Goal: Find specific page/section: Find specific page/section

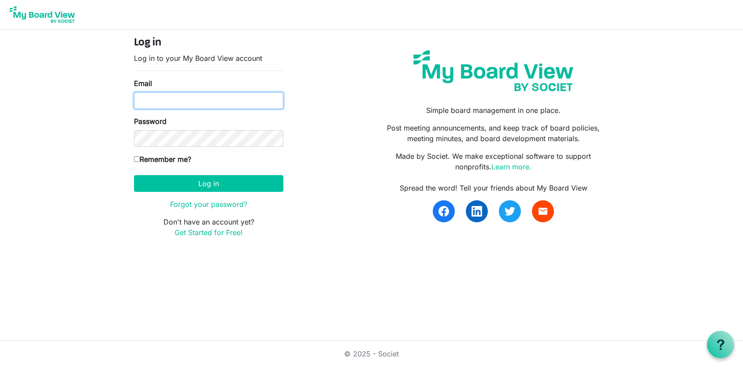
click at [222, 101] on input "Email" at bounding box center [208, 100] width 149 height 17
type input "mandertr@gmail.com"
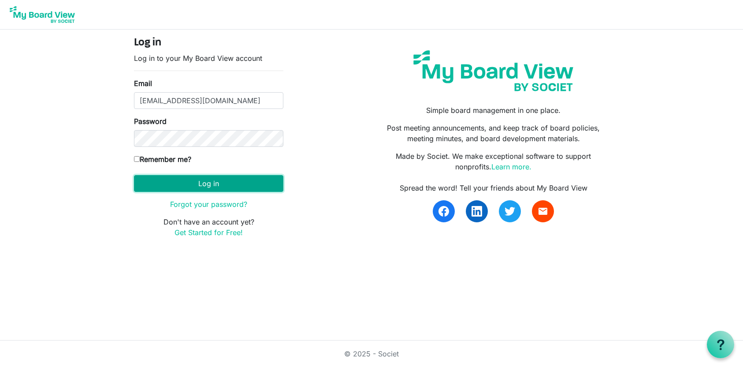
click at [232, 179] on button "Log in" at bounding box center [208, 183] width 149 height 17
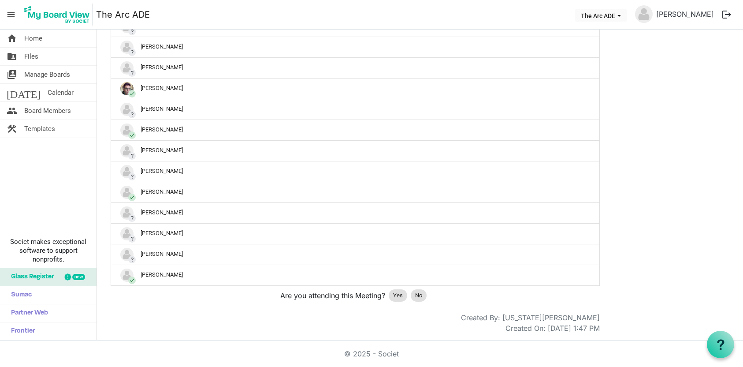
scroll to position [642, 0]
click at [398, 296] on span "Yes" at bounding box center [398, 295] width 10 height 9
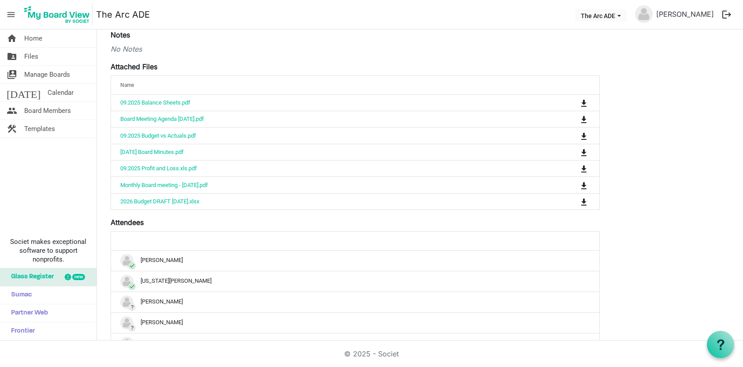
scroll to position [349, 0]
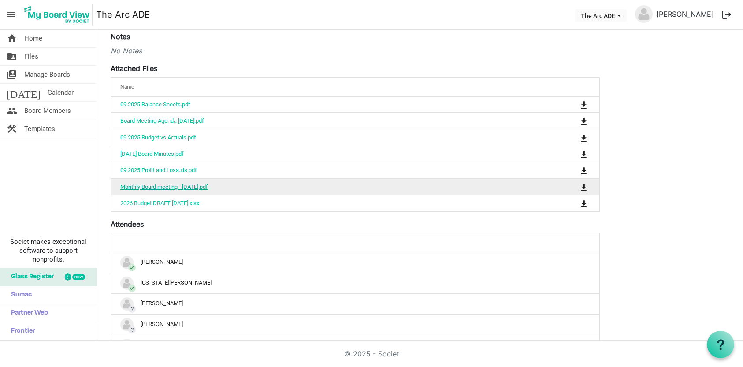
click at [208, 190] on link "Monthly Board meeting - [DATE].pdf" at bounding box center [164, 186] width 88 height 7
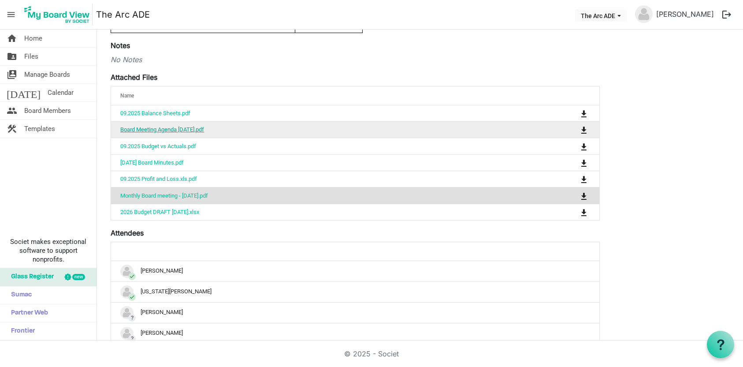
scroll to position [339, 0]
click at [165, 133] on link "Board Meeting Agenda [DATE].pdf" at bounding box center [162, 130] width 84 height 7
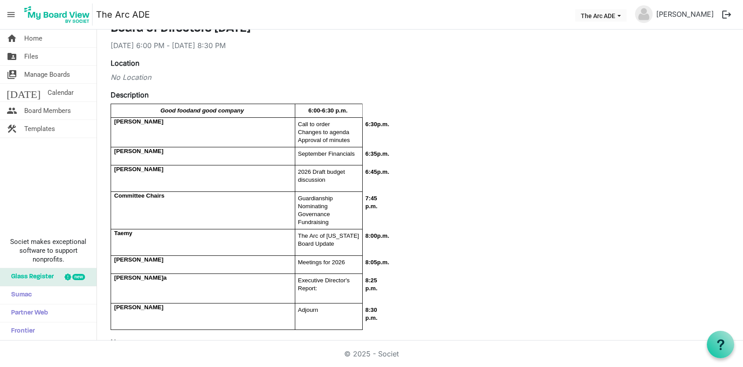
scroll to position [0, 0]
